Goal: Find specific page/section

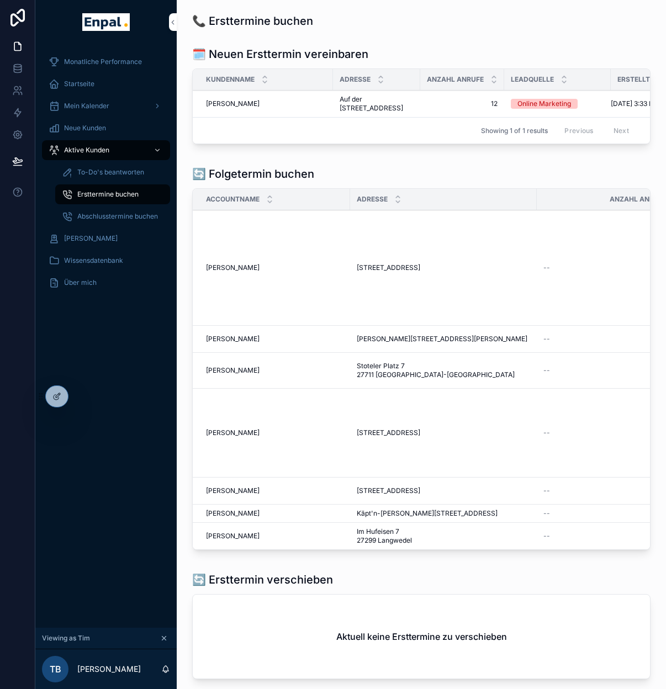
click at [0, 0] on icon at bounding box center [0, 0] width 0 height 0
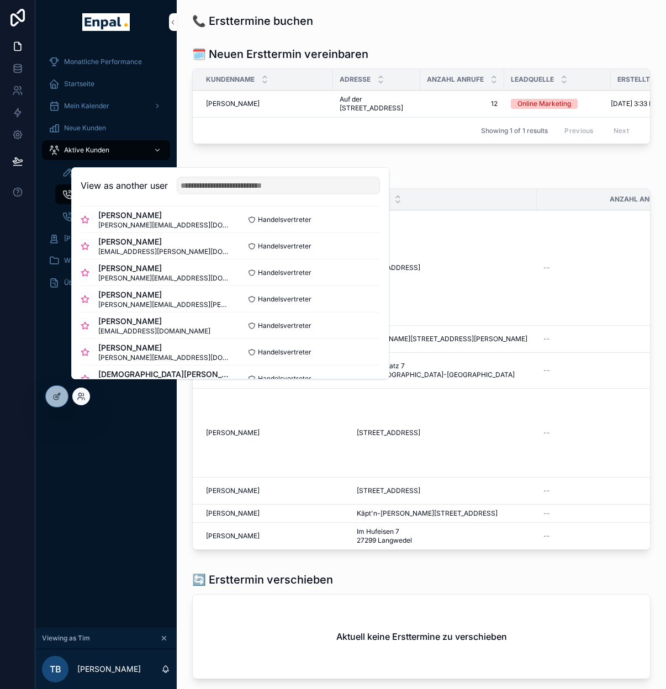
scroll to position [305, 0]
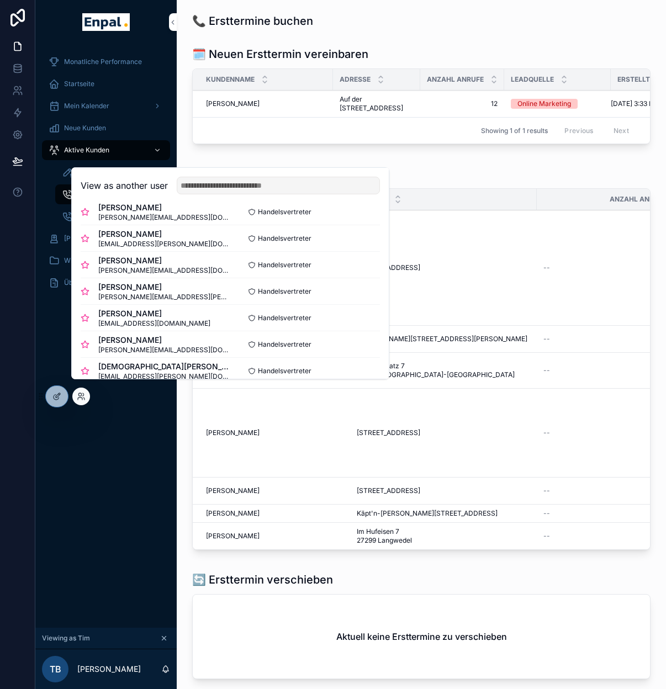
click at [0, 0] on button "Select" at bounding box center [0, 0] width 0 height 0
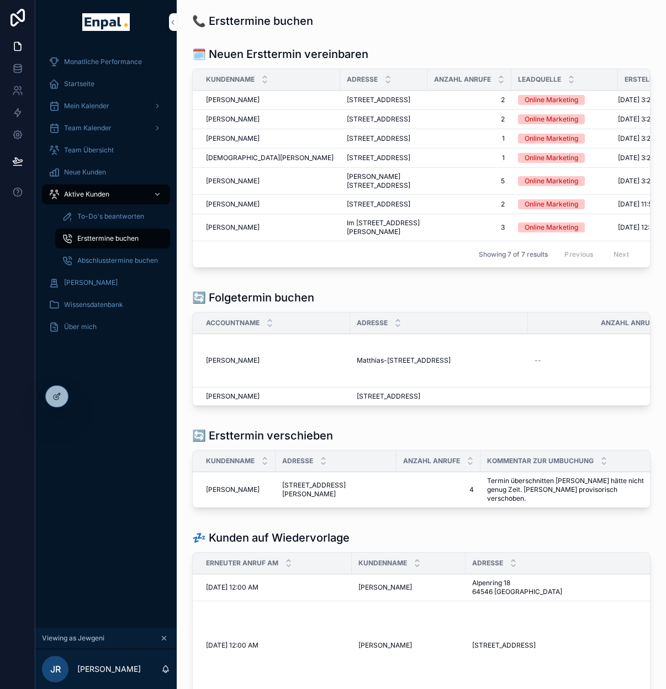
click at [109, 197] on div "Aktive Kunden" at bounding box center [106, 195] width 115 height 18
